Goal: Task Accomplishment & Management: Use online tool/utility

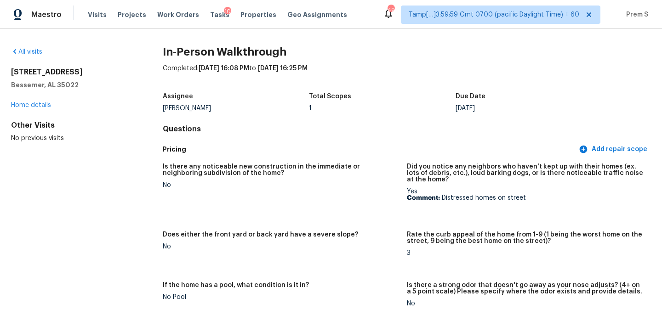
scroll to position [307, 0]
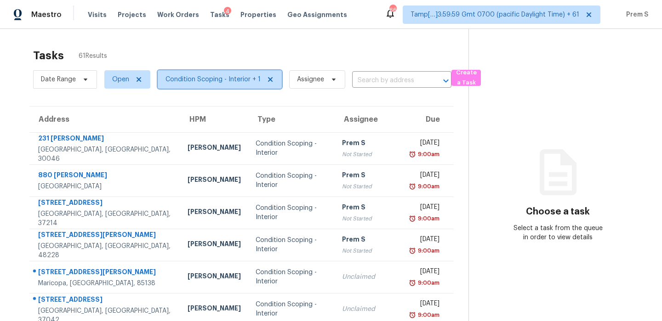
click at [183, 81] on span "Condition Scoping - Interior + 1" at bounding box center [212, 79] width 95 height 9
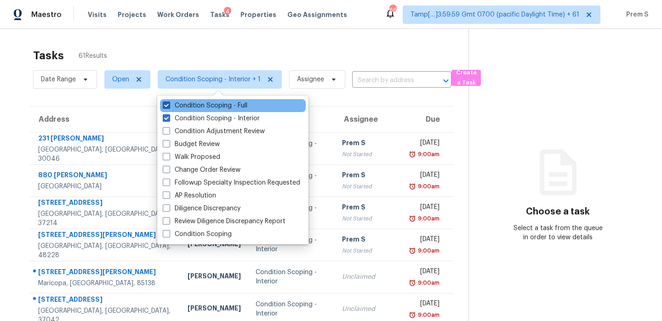
click at [197, 104] on label "Condition Scoping - Full" at bounding box center [205, 105] width 85 height 9
click at [169, 104] on input "Condition Scoping - Full" at bounding box center [166, 104] width 6 height 6
checkbox input "false"
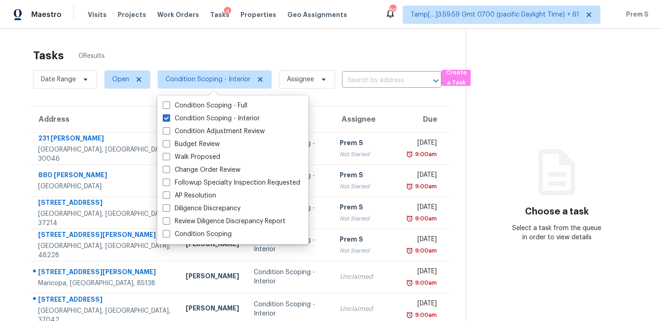
click at [400, 107] on th "Due" at bounding box center [425, 120] width 51 height 26
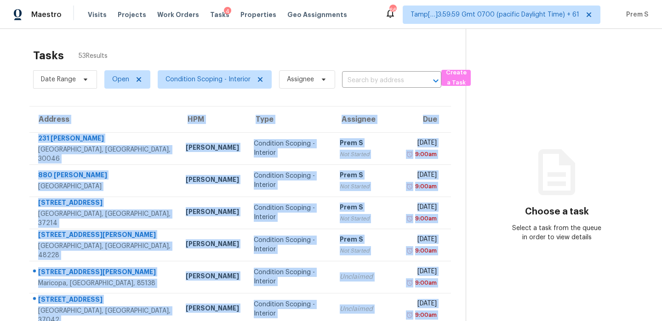
drag, startPoint x: 450, startPoint y: 240, endPoint x: 27, endPoint y: 148, distance: 432.5
click at [27, 148] on div "Address HPM Type Assignee Due [STREET_ADDRESS][PERSON_NAME] [PERSON_NAME] Condi…" at bounding box center [240, 280] width 451 height 348
copy table "Address HPM Type Assignee Due [STREET_ADDRESS][PERSON_NAME] [PERSON_NAME] Condi…"
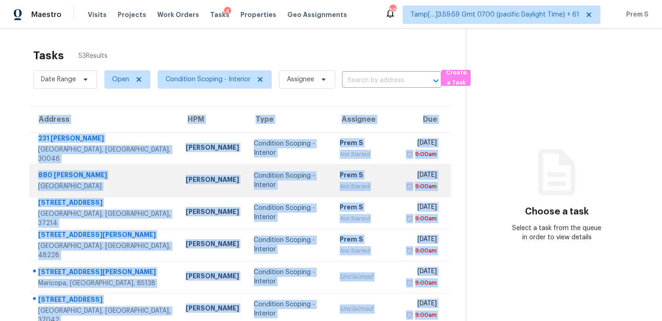
scroll to position [157, 0]
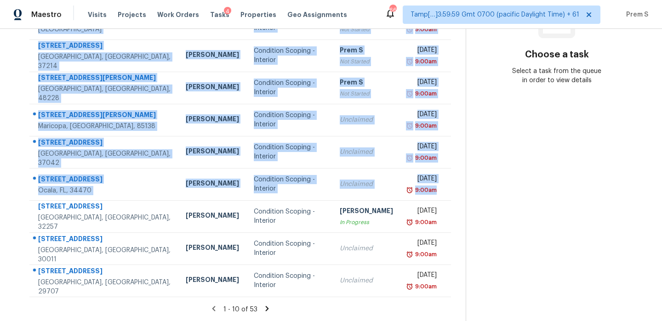
click at [533, 173] on section "Choose a task Select a task from the queue in order to view details" at bounding box center [555, 97] width 181 height 450
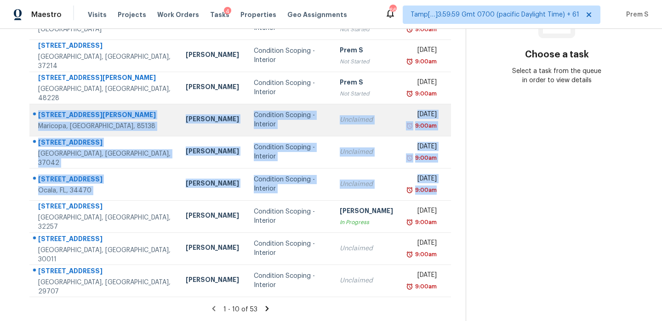
drag, startPoint x: 441, startPoint y: 193, endPoint x: 40, endPoint y: 113, distance: 409.6
click at [40, 113] on tbody "231 [PERSON_NAME][GEOGRAPHIC_DATA] [PERSON_NAME] Condition Scoping - Interior P…" at bounding box center [239, 136] width 421 height 322
copy tbody "[STREET_ADDRESS][PERSON_NAME][PERSON_NAME] [PERSON_NAME] Condition Scoping - In…"
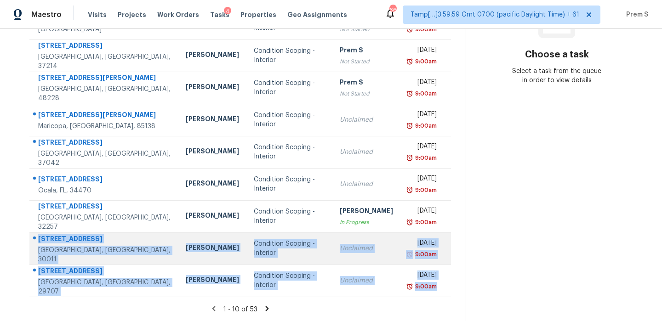
drag, startPoint x: 445, startPoint y: 286, endPoint x: 39, endPoint y: 238, distance: 409.4
click at [39, 238] on tbody "231 [PERSON_NAME][GEOGRAPHIC_DATA] [PERSON_NAME] Condition Scoping - Interior P…" at bounding box center [239, 136] width 421 height 322
copy tbody "[STREET_ADDRESS] [PERSON_NAME] Condition Scoping - Interior Unclaimed [DATE] 9:…"
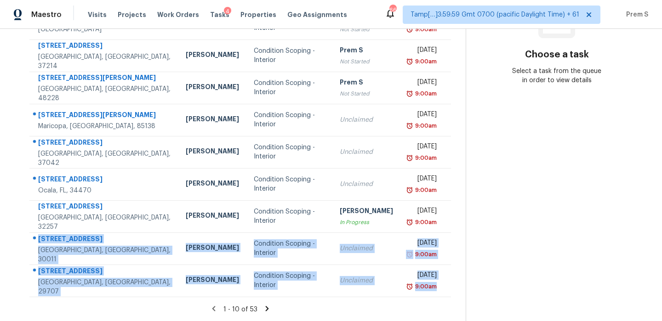
click at [266, 309] on icon at bounding box center [266, 308] width 3 height 5
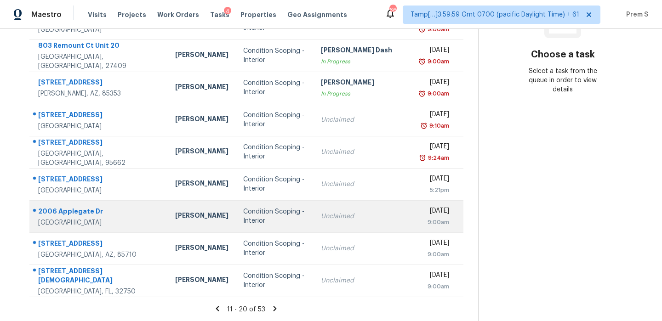
scroll to position [138, 0]
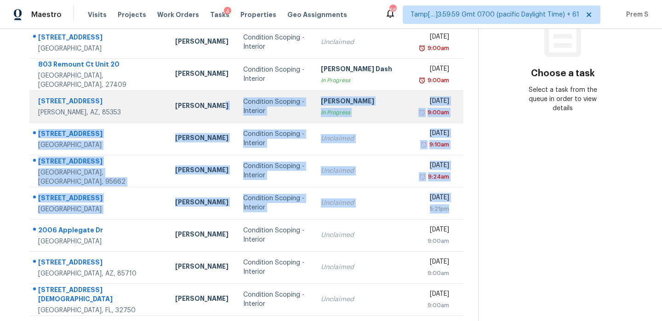
drag, startPoint x: 445, startPoint y: 212, endPoint x: 152, endPoint y: 110, distance: 309.9
click at [152, 110] on tbody "[STREET_ADDRESS] [PERSON_NAME] Condition Scoping - Interior [PERSON_NAME] [PERS…" at bounding box center [246, 155] width 434 height 322
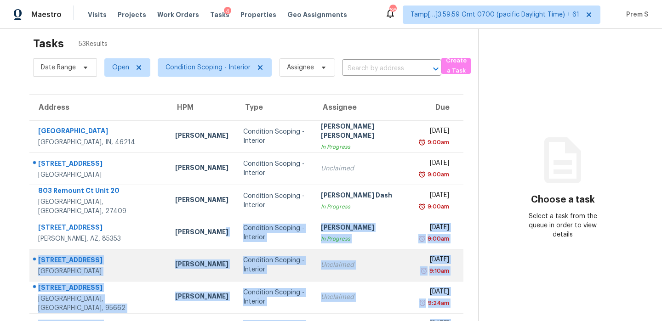
scroll to position [12, 0]
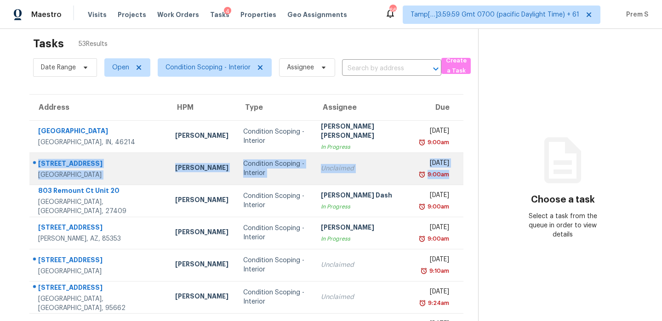
drag, startPoint x: 441, startPoint y: 180, endPoint x: 37, endPoint y: 157, distance: 404.0
click at [37, 157] on tr "[STREET_ADDRESS] [PERSON_NAME] Condition Scoping - Interior Unclaimed [DATE] 9:…" at bounding box center [246, 169] width 434 height 32
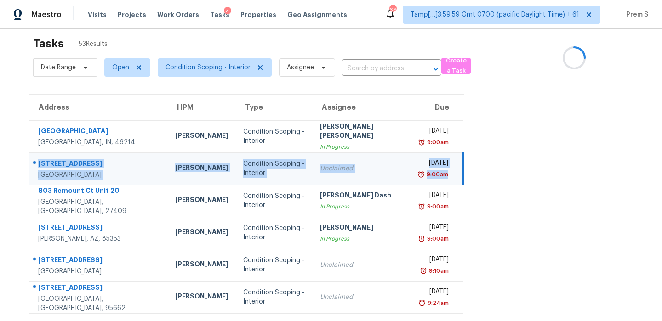
copy tr "[STREET_ADDRESS] [PERSON_NAME] Condition Scoping - Interior Unclaimed [DATE] 9:…"
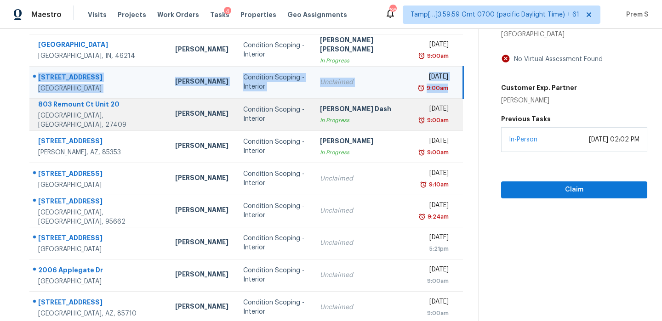
scroll to position [157, 0]
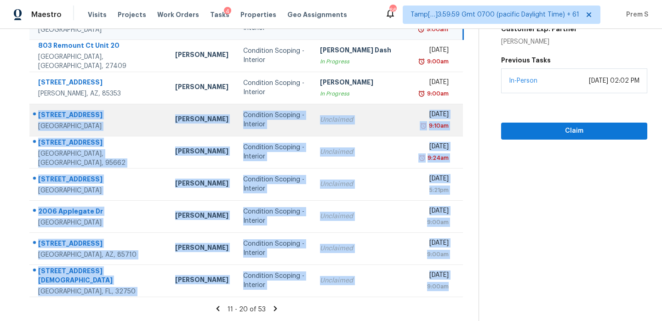
drag, startPoint x: 442, startPoint y: 291, endPoint x: 39, endPoint y: 114, distance: 440.0
click at [39, 114] on tbody "[STREET_ADDRESS] [PERSON_NAME] Condition Scoping - Interior [PERSON_NAME] [PERS…" at bounding box center [245, 136] width 433 height 322
copy tbody "[STREET_ADDRESS] [PERSON_NAME] Condition Scoping - Interior Unclaimed [DATE] 9:…"
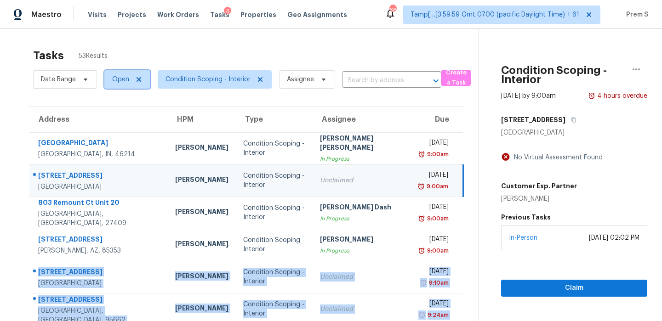
click at [130, 78] on span "Open" at bounding box center [127, 79] width 46 height 18
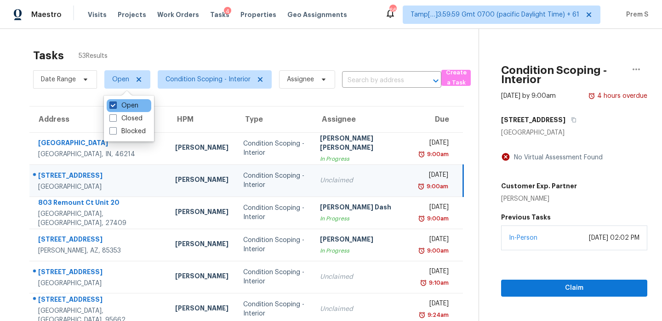
click at [125, 104] on label "Open" at bounding box center [123, 105] width 29 height 9
click at [115, 104] on input "Open" at bounding box center [112, 104] width 6 height 6
checkbox input "false"
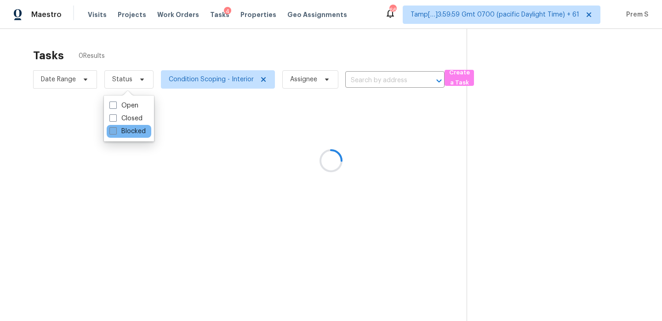
click at [121, 135] on label "Blocked" at bounding box center [127, 131] width 36 height 9
click at [115, 133] on input "Blocked" at bounding box center [112, 130] width 6 height 6
checkbox input "true"
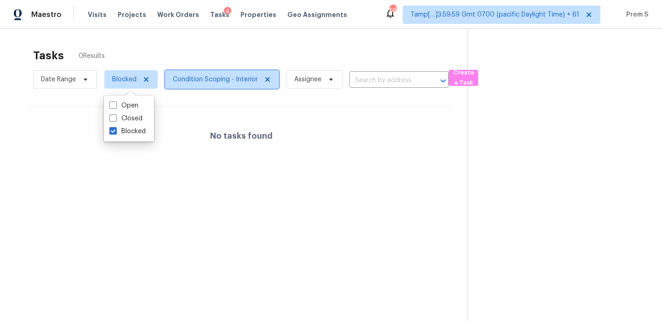
click at [242, 80] on span "Condition Scoping - Interior" at bounding box center [215, 79] width 85 height 9
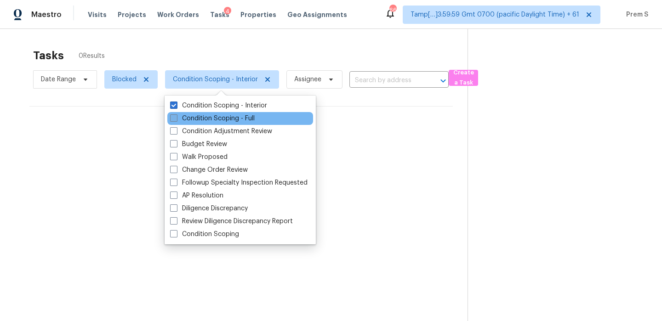
click at [232, 118] on label "Condition Scoping - Full" at bounding box center [212, 118] width 85 height 9
click at [176, 118] on input "Condition Scoping - Full" at bounding box center [173, 117] width 6 height 6
checkbox input "true"
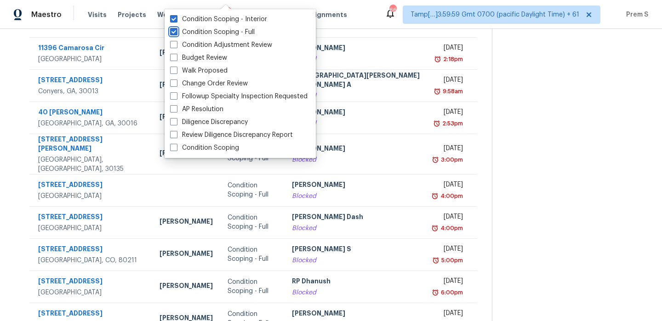
scroll to position [157, 0]
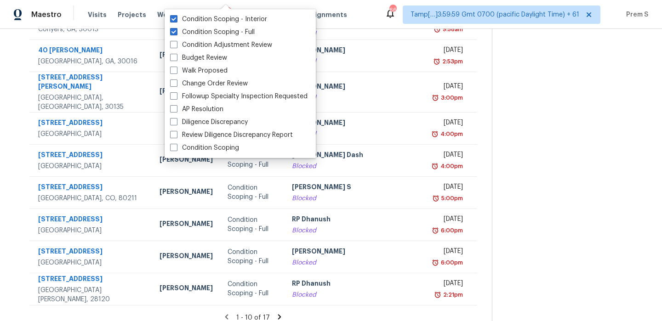
click at [499, 160] on section at bounding box center [569, 101] width 155 height 458
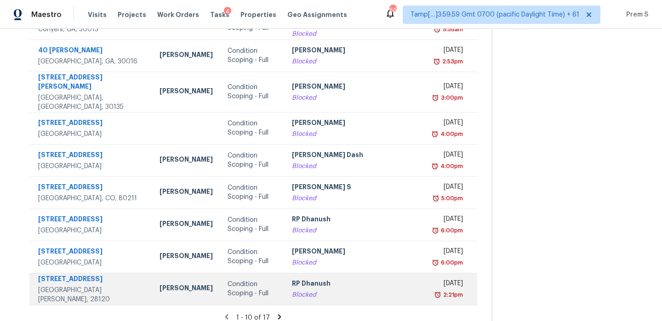
click at [427, 286] on td "[DATE] 2:21pm" at bounding box center [452, 289] width 50 height 32
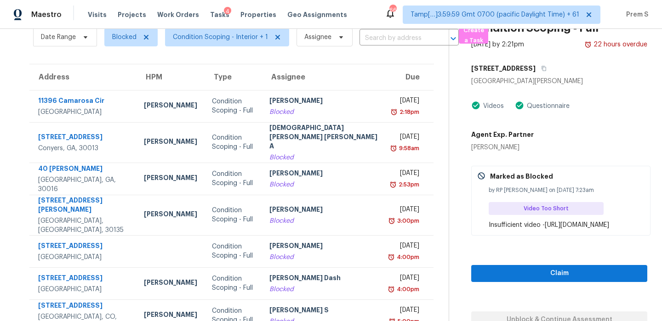
scroll to position [18, 0]
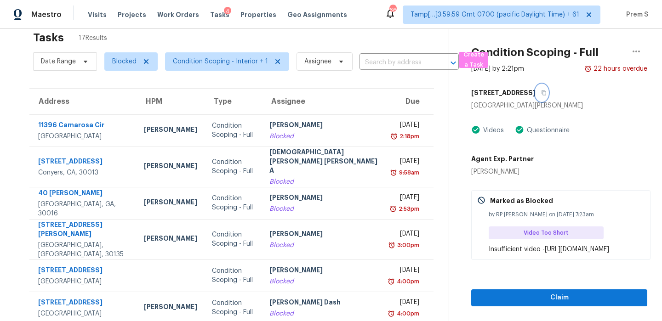
click at [541, 95] on icon "button" at bounding box center [544, 93] width 6 height 6
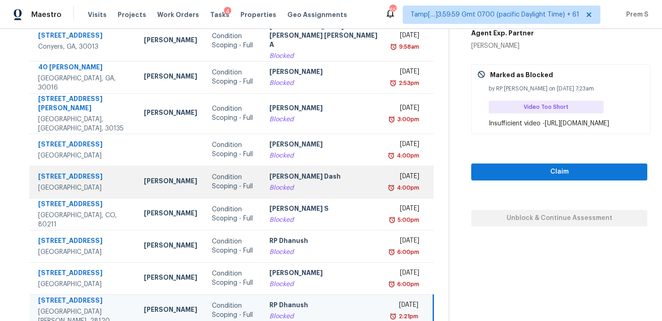
scroll to position [146, 0]
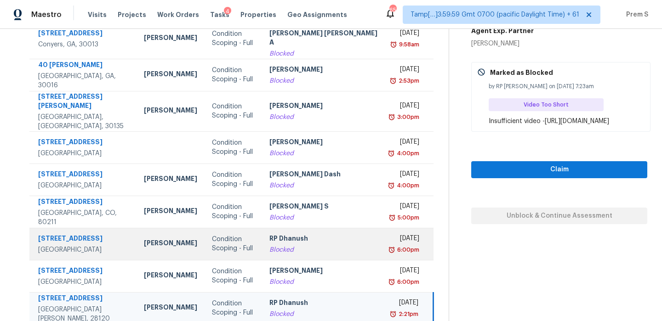
click at [342, 234] on div "RP Dhanush" at bounding box center [323, 239] width 108 height 11
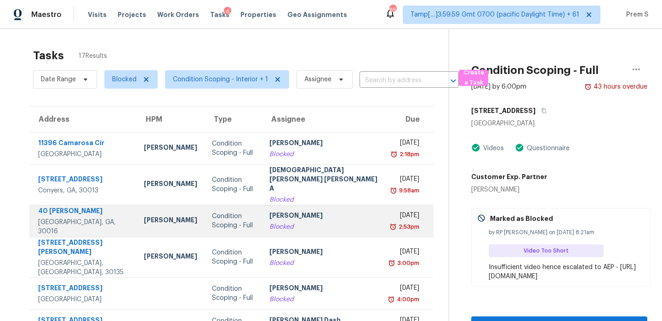
scroll to position [157, 0]
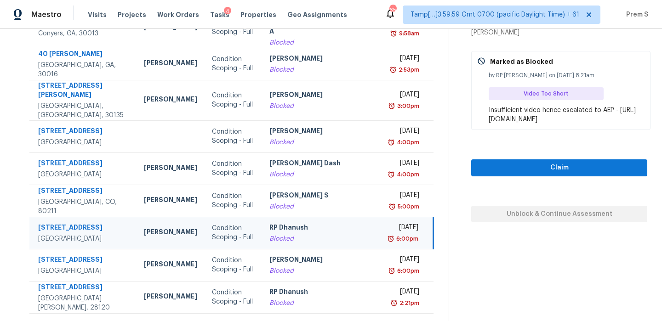
click at [258, 321] on icon at bounding box center [258, 325] width 8 height 8
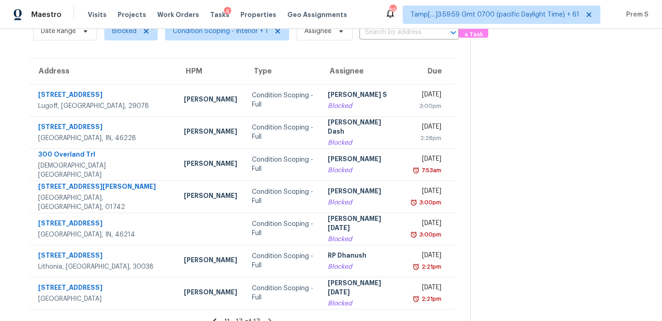
scroll to position [49, 0]
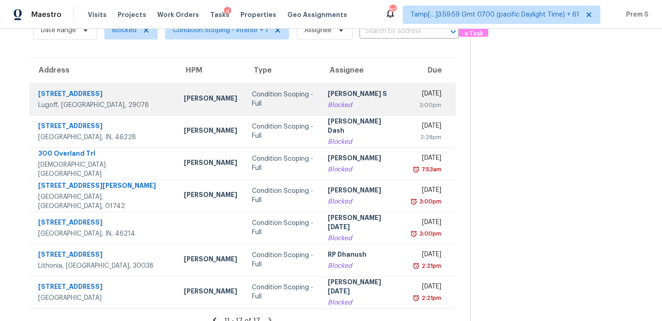
click at [353, 98] on div "[PERSON_NAME] S" at bounding box center [362, 94] width 69 height 11
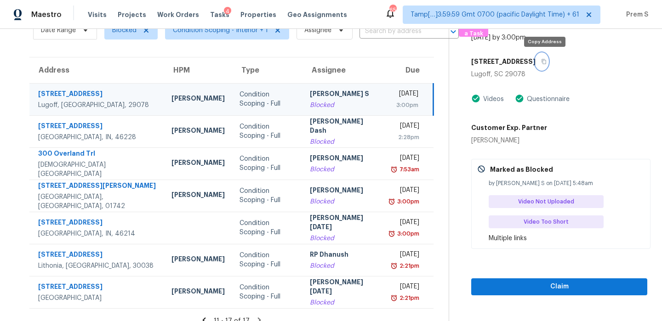
click at [546, 64] on button "button" at bounding box center [541, 61] width 12 height 17
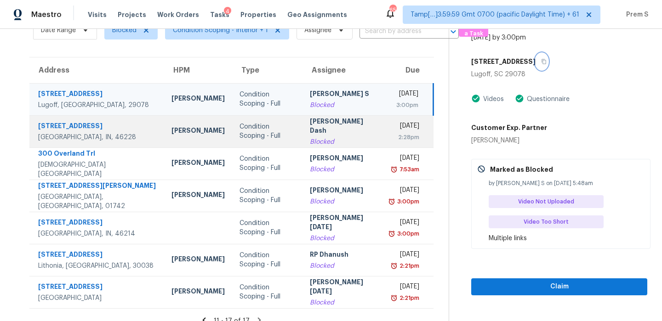
scroll to position [69, 0]
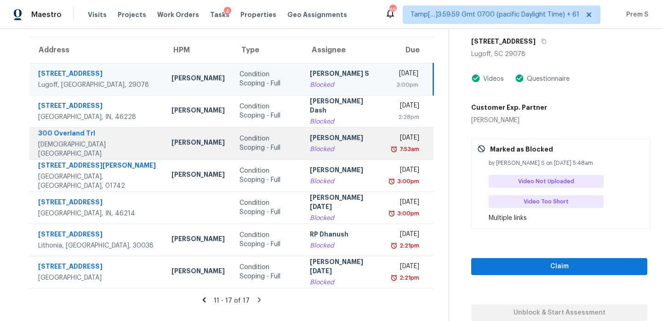
click at [383, 135] on td "[DATE] 7:53am" at bounding box center [408, 143] width 50 height 32
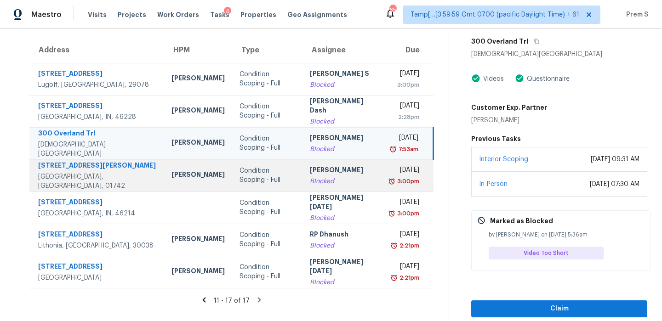
click at [351, 182] on td "[PERSON_NAME] Blocked" at bounding box center [342, 175] width 81 height 32
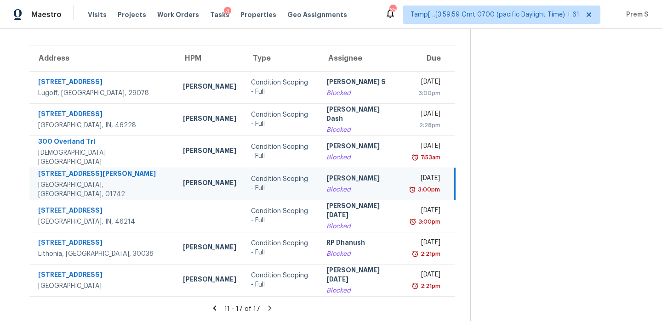
scroll to position [61, 0]
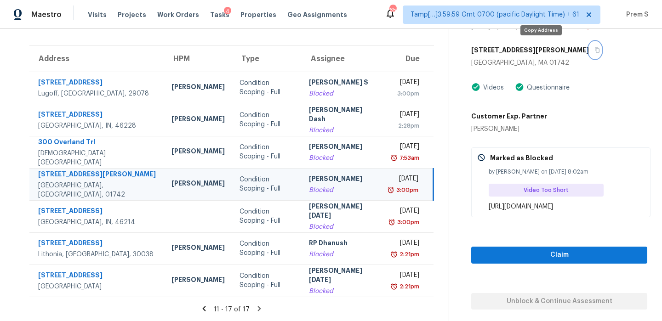
click at [589, 53] on button "button" at bounding box center [595, 50] width 12 height 17
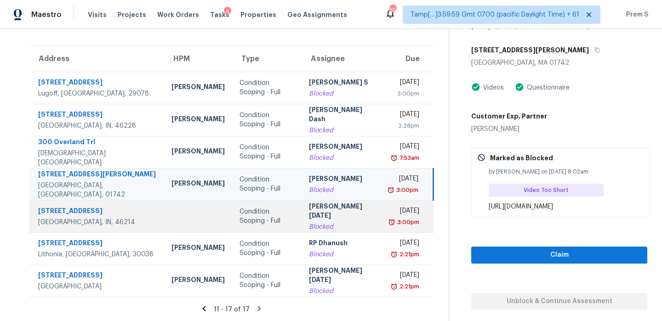
click at [322, 212] on div "[PERSON_NAME][DATE]" at bounding box center [342, 212] width 66 height 21
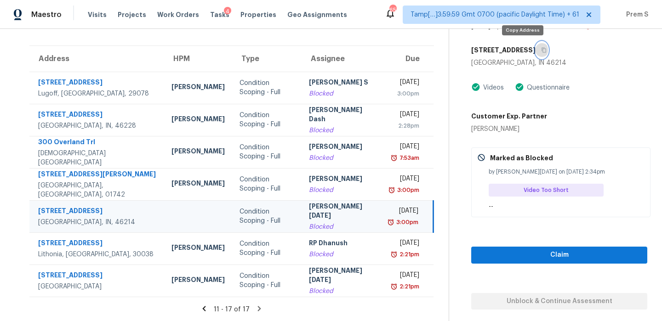
click at [541, 51] on icon "button" at bounding box center [544, 50] width 6 height 6
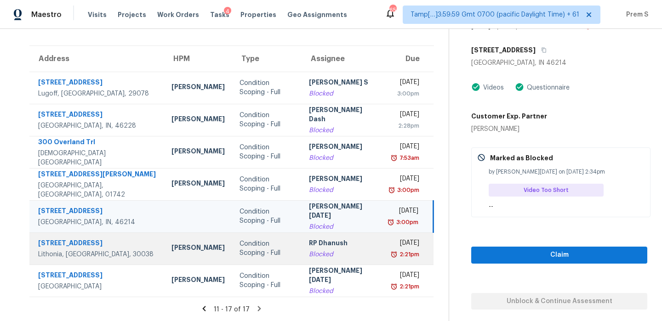
click at [309, 244] on div "RP Dhanush" at bounding box center [342, 243] width 66 height 11
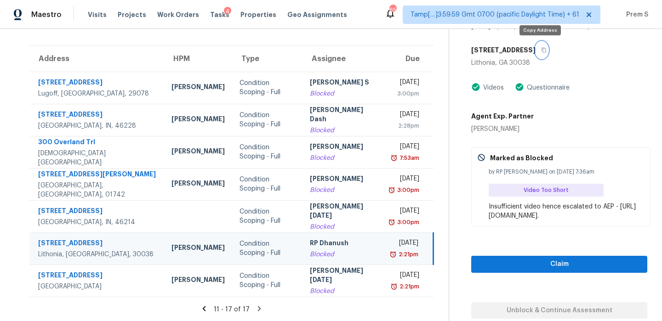
click at [539, 55] on button "button" at bounding box center [541, 50] width 12 height 17
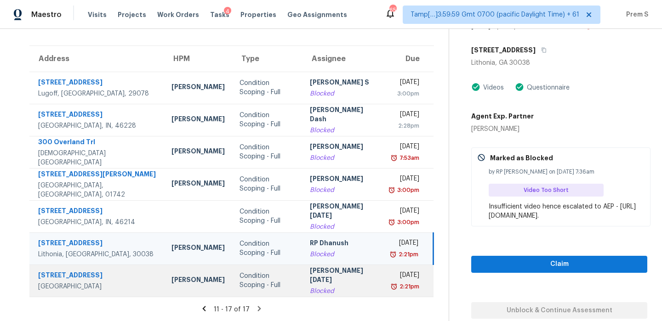
click at [310, 278] on div "[PERSON_NAME][DATE]" at bounding box center [343, 276] width 66 height 21
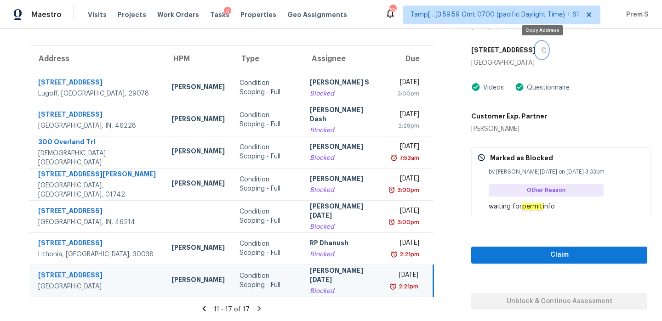
click at [543, 50] on icon "button" at bounding box center [544, 50] width 6 height 6
drag, startPoint x: 487, startPoint y: 207, endPoint x: 579, endPoint y: 209, distance: 92.4
click at [579, 209] on div "Marked as Blocked by [PERSON_NAME][DATE] on [DATE] 3:33pm Other Reason waiting …" at bounding box center [560, 182] width 179 height 70
click at [609, 216] on div "Marked as Blocked by [PERSON_NAME][DATE] on [DATE] 3:33pm Other Reason waiting …" at bounding box center [560, 182] width 179 height 70
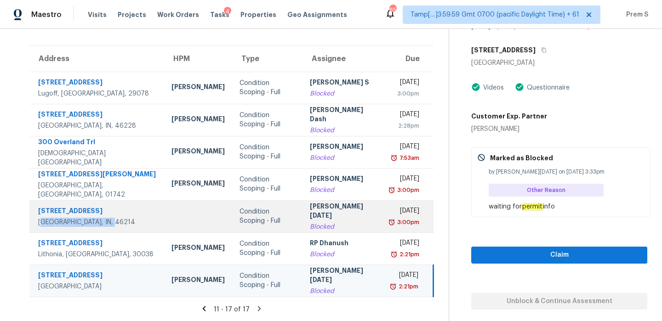
drag, startPoint x: 121, startPoint y: 224, endPoint x: 39, endPoint y: 223, distance: 82.2
click at [39, 223] on td "[STREET_ADDRESS][PERSON_NAME]" at bounding box center [96, 216] width 135 height 32
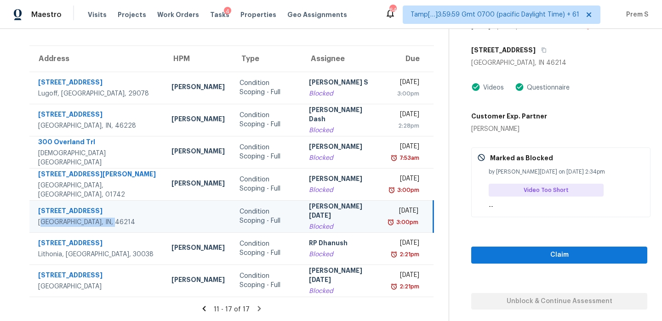
click at [239, 224] on div "Condition Scoping - Full" at bounding box center [266, 216] width 55 height 18
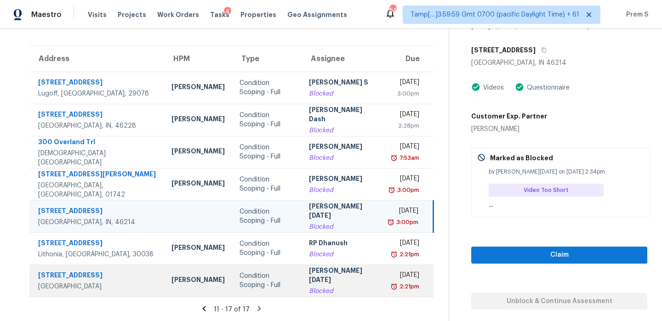
click at [330, 287] on div "Blocked" at bounding box center [342, 291] width 66 height 9
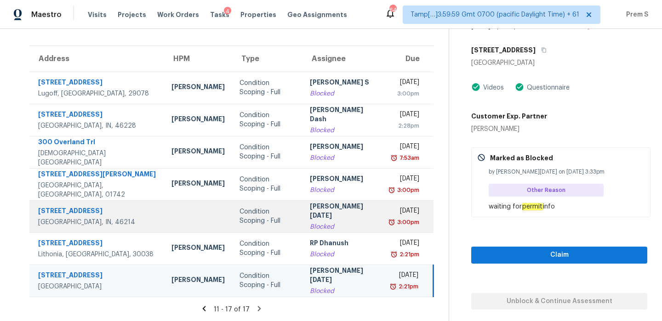
click at [340, 213] on div "[PERSON_NAME][DATE]" at bounding box center [343, 212] width 66 height 21
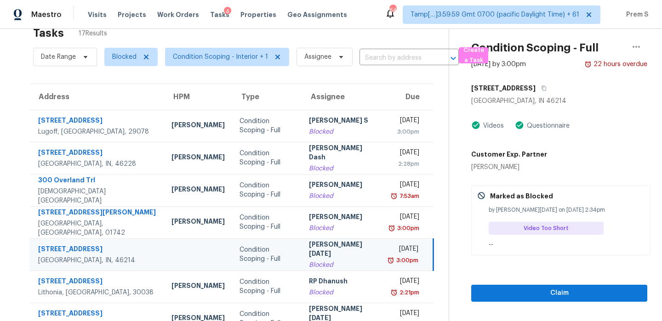
scroll to position [15, 0]
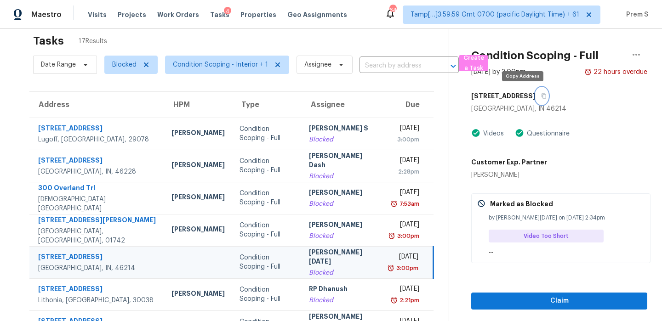
click at [535, 99] on button "button" at bounding box center [541, 96] width 12 height 17
click at [336, 263] on div "[PERSON_NAME][DATE]" at bounding box center [342, 258] width 66 height 21
click at [541, 97] on icon "button" at bounding box center [543, 96] width 5 height 5
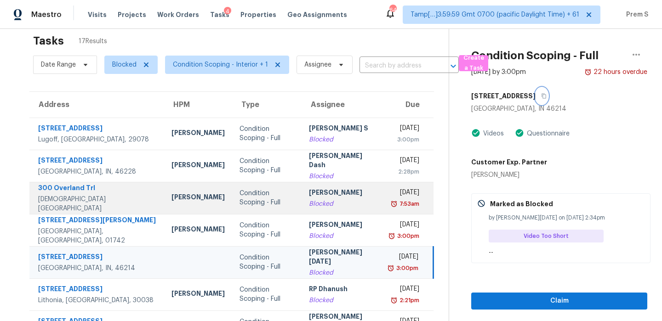
scroll to position [61, 0]
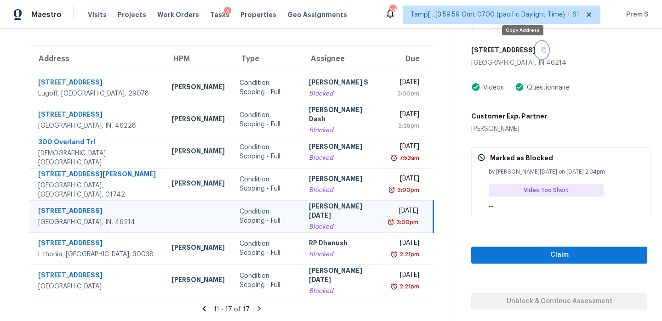
click at [541, 50] on icon "button" at bounding box center [544, 50] width 6 height 6
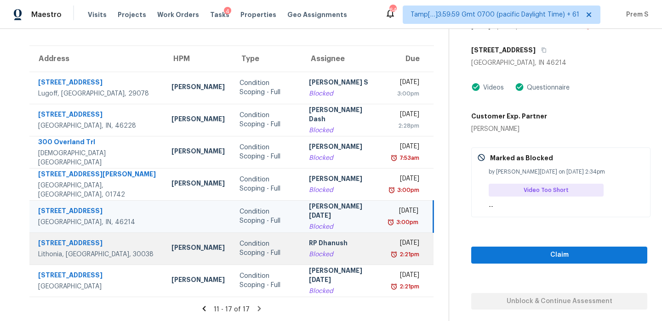
click at [390, 243] on div "[DATE]" at bounding box center [404, 243] width 29 height 11
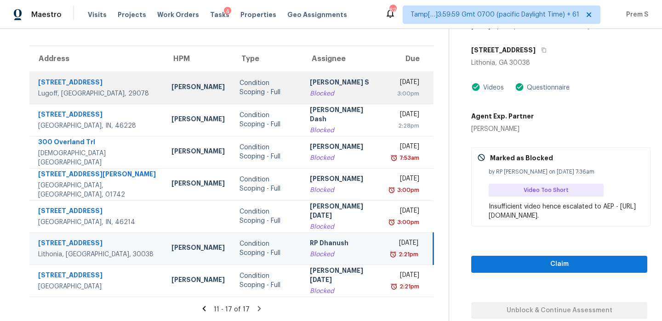
scroll to position [0, 0]
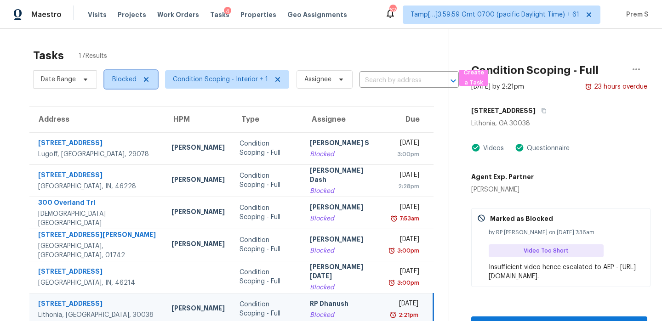
click at [121, 82] on span "Blocked" at bounding box center [124, 79] width 24 height 9
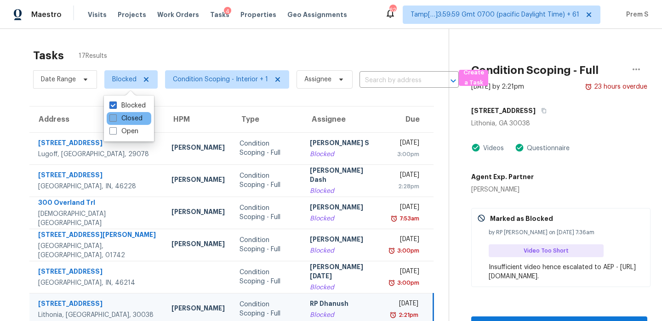
click at [116, 122] on label "Closed" at bounding box center [125, 118] width 33 height 9
click at [115, 120] on input "Closed" at bounding box center [112, 117] width 6 height 6
checkbox input "true"
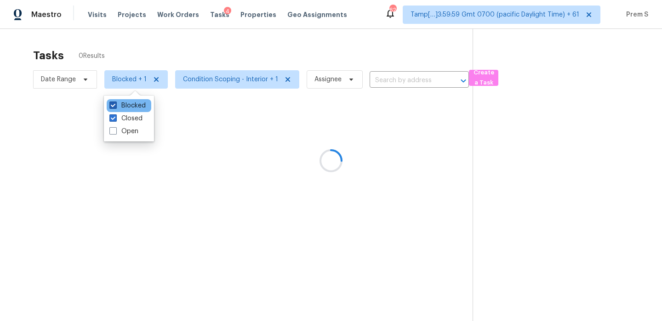
click at [124, 103] on label "Blocked" at bounding box center [127, 105] width 36 height 9
click at [115, 103] on input "Blocked" at bounding box center [112, 104] width 6 height 6
checkbox input "false"
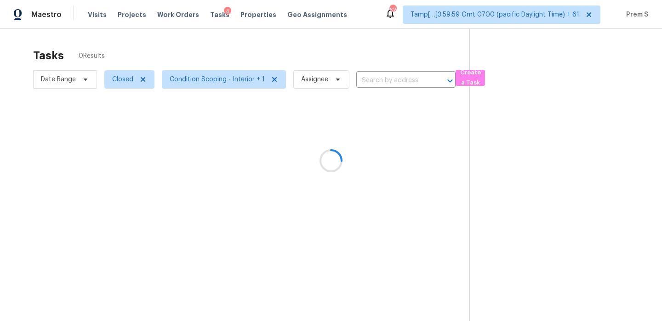
click at [366, 82] on div at bounding box center [331, 160] width 662 height 321
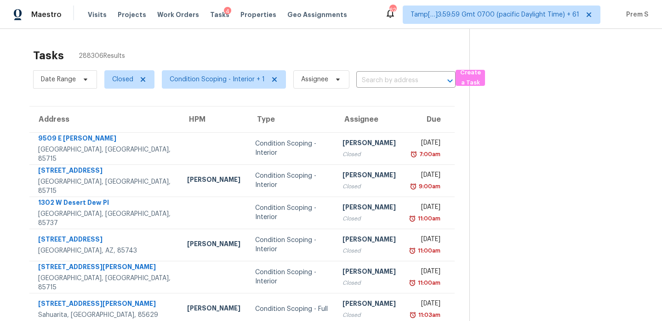
click at [366, 82] on input "text" at bounding box center [393, 81] width 74 height 14
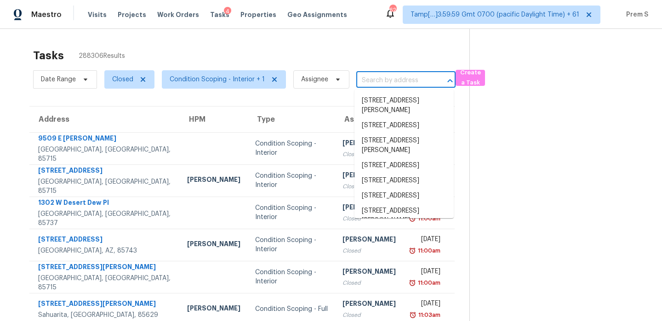
paste input "[STREET_ADDRESS]"
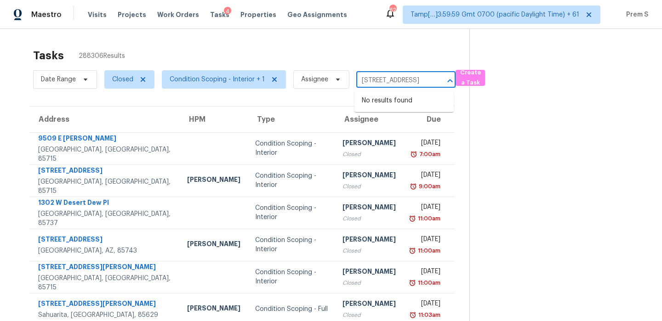
scroll to position [0, 45]
drag, startPoint x: 369, startPoint y: 83, endPoint x: 445, endPoint y: 82, distance: 75.8
click at [445, 83] on div "[STREET_ADDRESS] ​" at bounding box center [405, 81] width 99 height 14
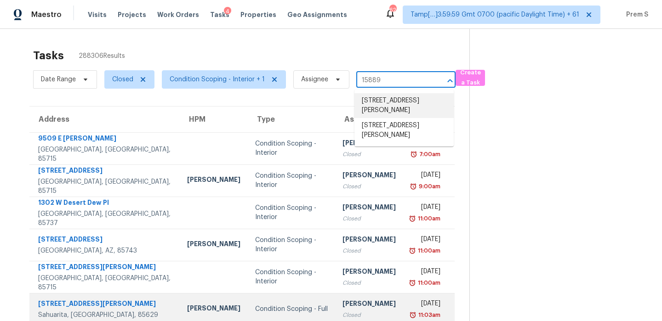
type input "15889"
